Goal: Navigation & Orientation: Understand site structure

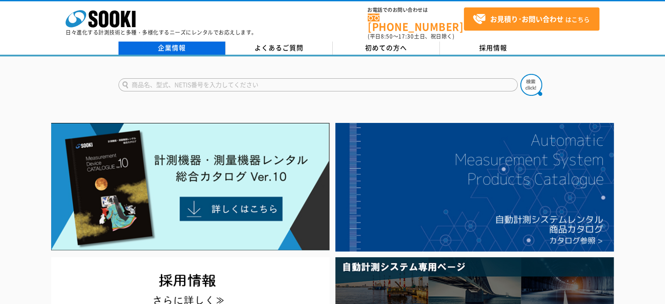
click at [177, 42] on link "企業情報" at bounding box center [171, 48] width 107 height 13
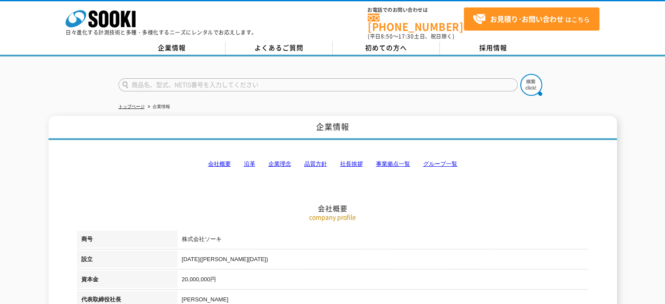
click at [372, 104] on ul "トップページ 企業情報" at bounding box center [332, 107] width 428 height 18
click at [124, 15] on icon "株式会社 ソーキ" at bounding box center [101, 18] width 70 height 17
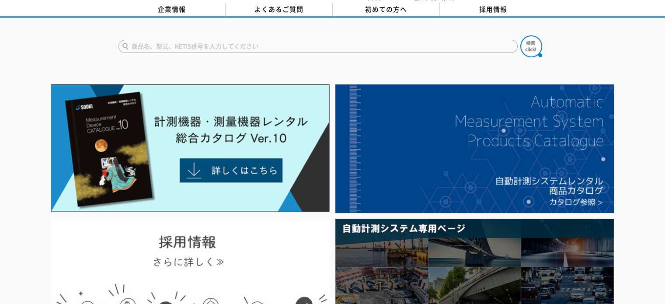
scroll to position [38, 0]
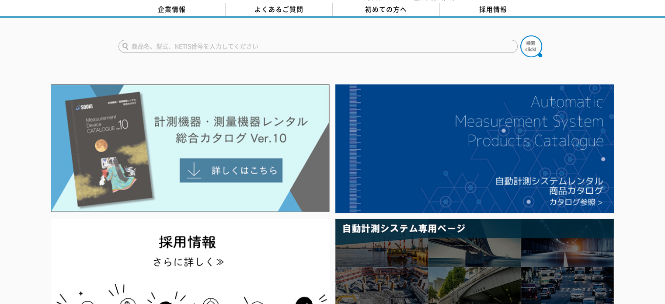
click at [300, 126] on img at bounding box center [190, 148] width 278 height 128
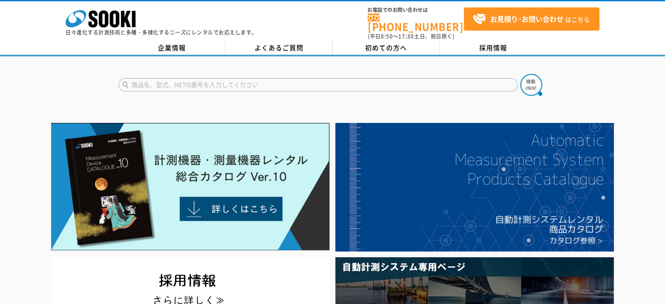
scroll to position [0, 0]
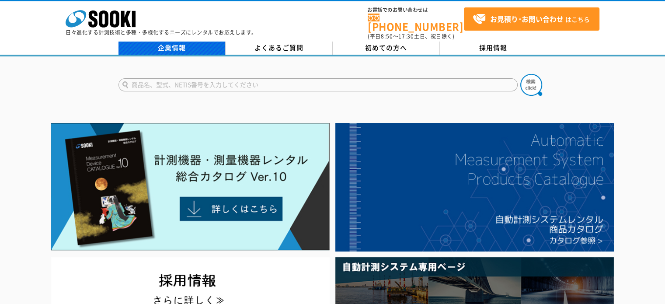
click at [174, 43] on link "企業情報" at bounding box center [171, 48] width 107 height 13
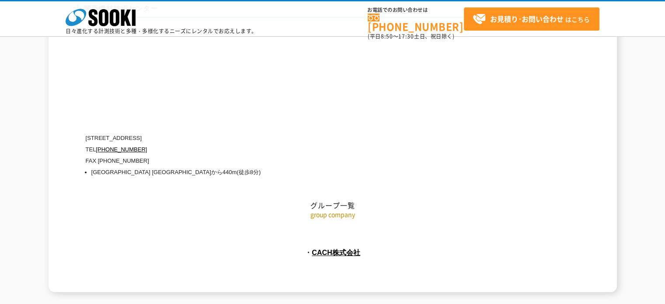
scroll to position [4017, 0]
